Goal: Information Seeking & Learning: Learn about a topic

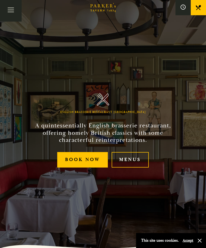
click at [141, 166] on link "Menus" at bounding box center [129, 159] width 37 height 15
click at [10, 12] on span "Toggle navigation" at bounding box center [11, 12] width 6 height 1
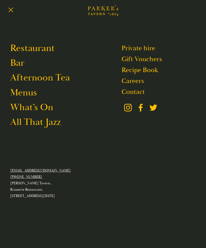
click at [22, 97] on link "Menus" at bounding box center [23, 93] width 27 height 12
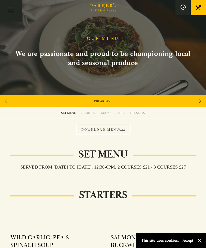
click at [13, 13] on button "Toggle navigation" at bounding box center [11, 11] width 22 height 22
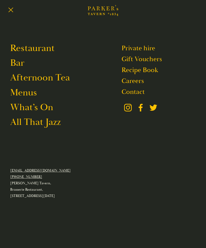
click at [17, 95] on link "Menus" at bounding box center [23, 93] width 27 height 12
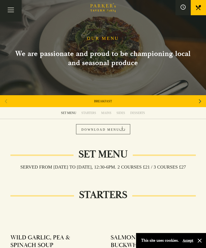
click at [30, 176] on div "Served from Monday to Saturday, 12:30-6pm. 2 COURSES £21 / 3 COURSES £27" at bounding box center [102, 175] width 185 height 9
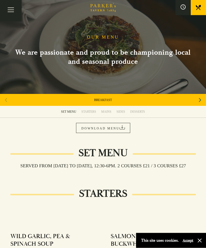
scroll to position [1, 0]
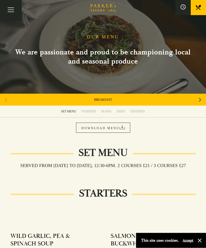
click at [123, 110] on div "SIDES" at bounding box center [120, 112] width 9 height 4
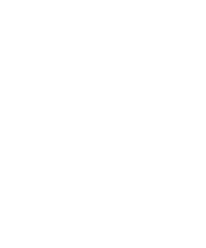
scroll to position [528, 0]
